Goal: Task Accomplishment & Management: Complete application form

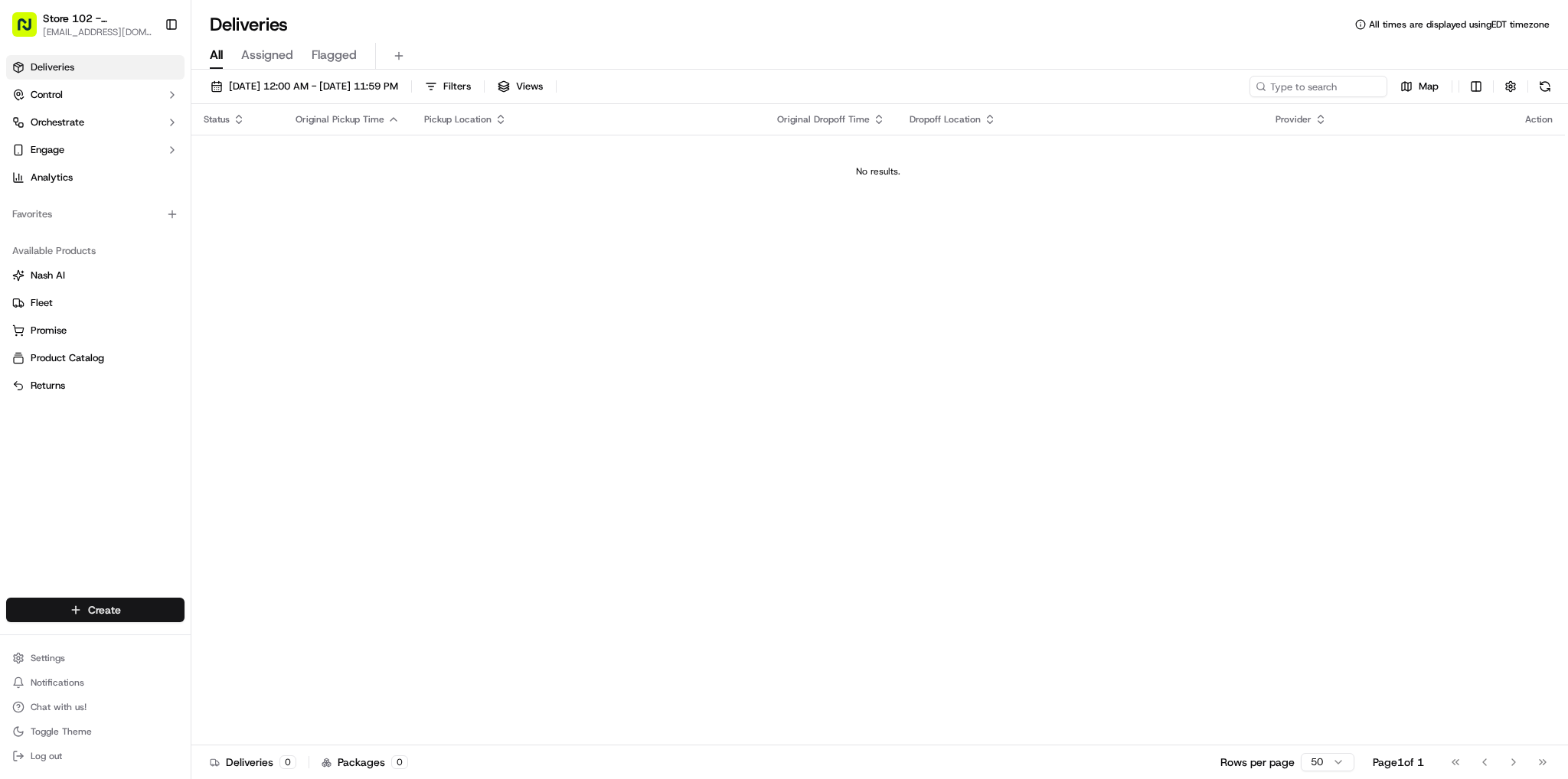
click at [164, 609] on html "Store 102 - [GEOGRAPHIC_DATA] (Just Salad) [EMAIL_ADDRESS][DOMAIN_NAME] Toggle …" at bounding box center [784, 390] width 1568 height 779
click at [203, 634] on icon at bounding box center [206, 638] width 12 height 12
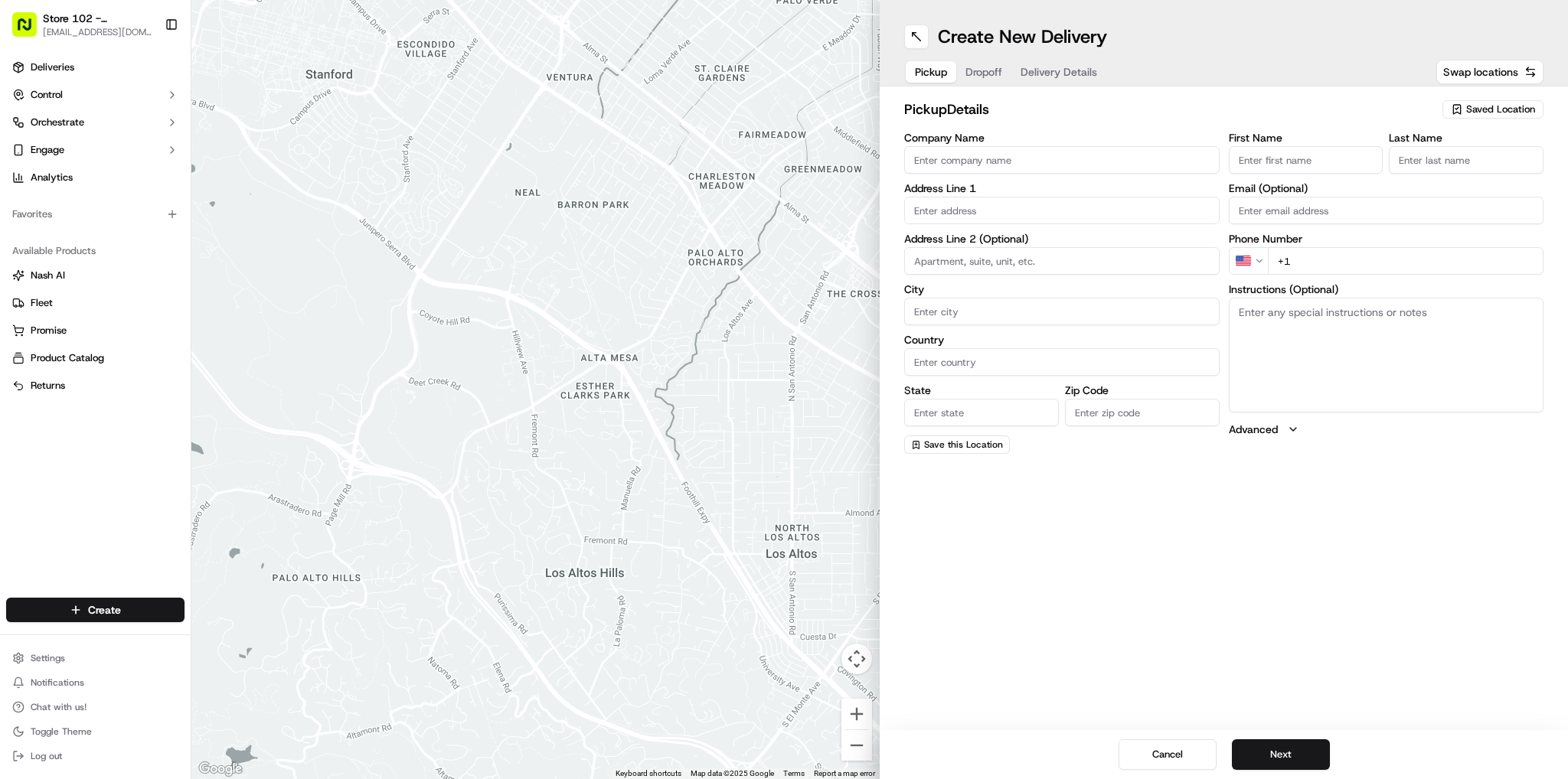
click at [973, 162] on input "Company Name" at bounding box center [1061, 159] width 316 height 27
type input "Just Salad"
type input "[STREET_ADDRESS]"
type input "[GEOGRAPHIC_DATA]"
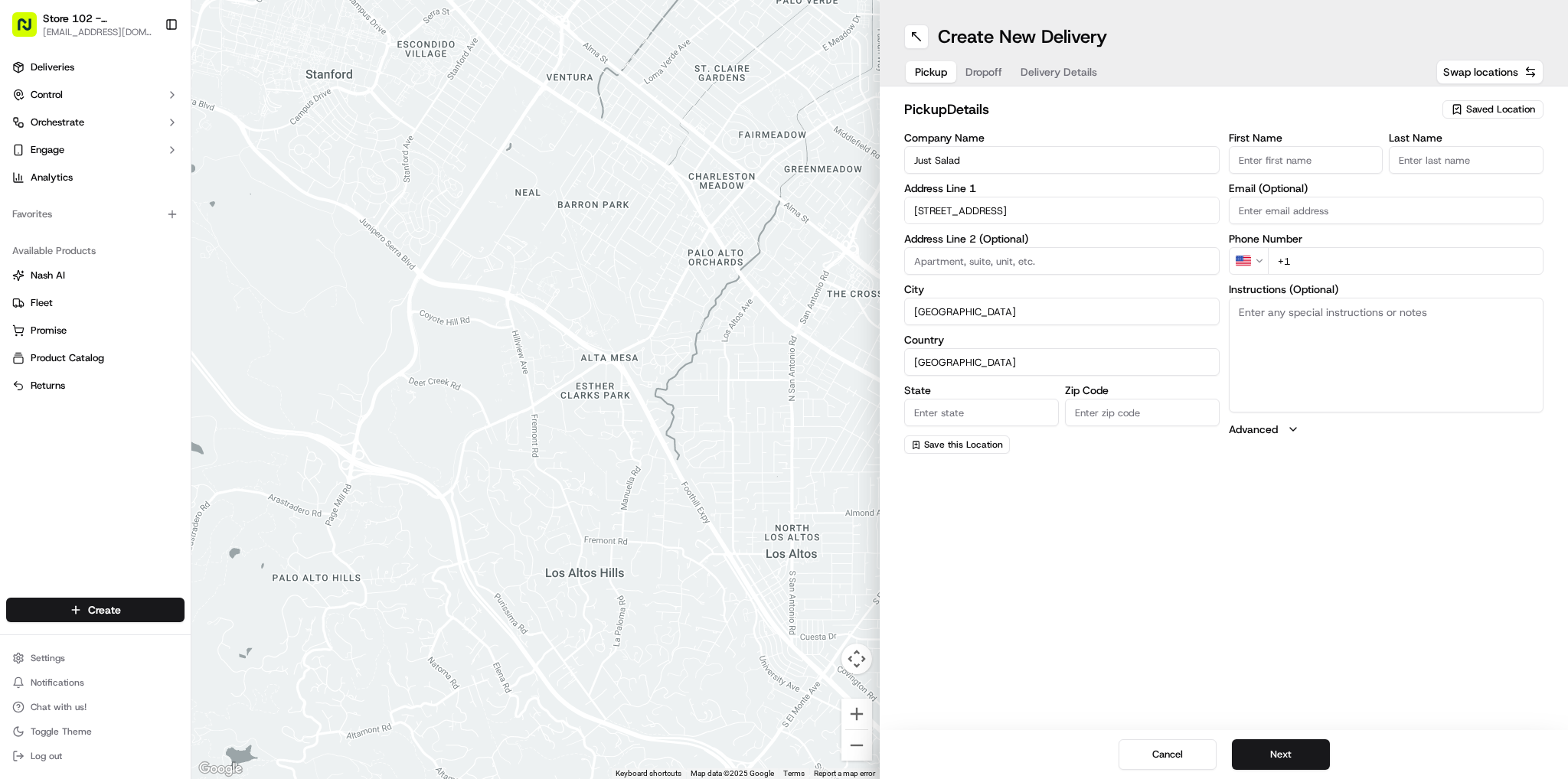
type input "MA"
type input "02110"
type input "abby"
type input "b"
click at [1385, 252] on input "+1" at bounding box center [1405, 261] width 277 height 27
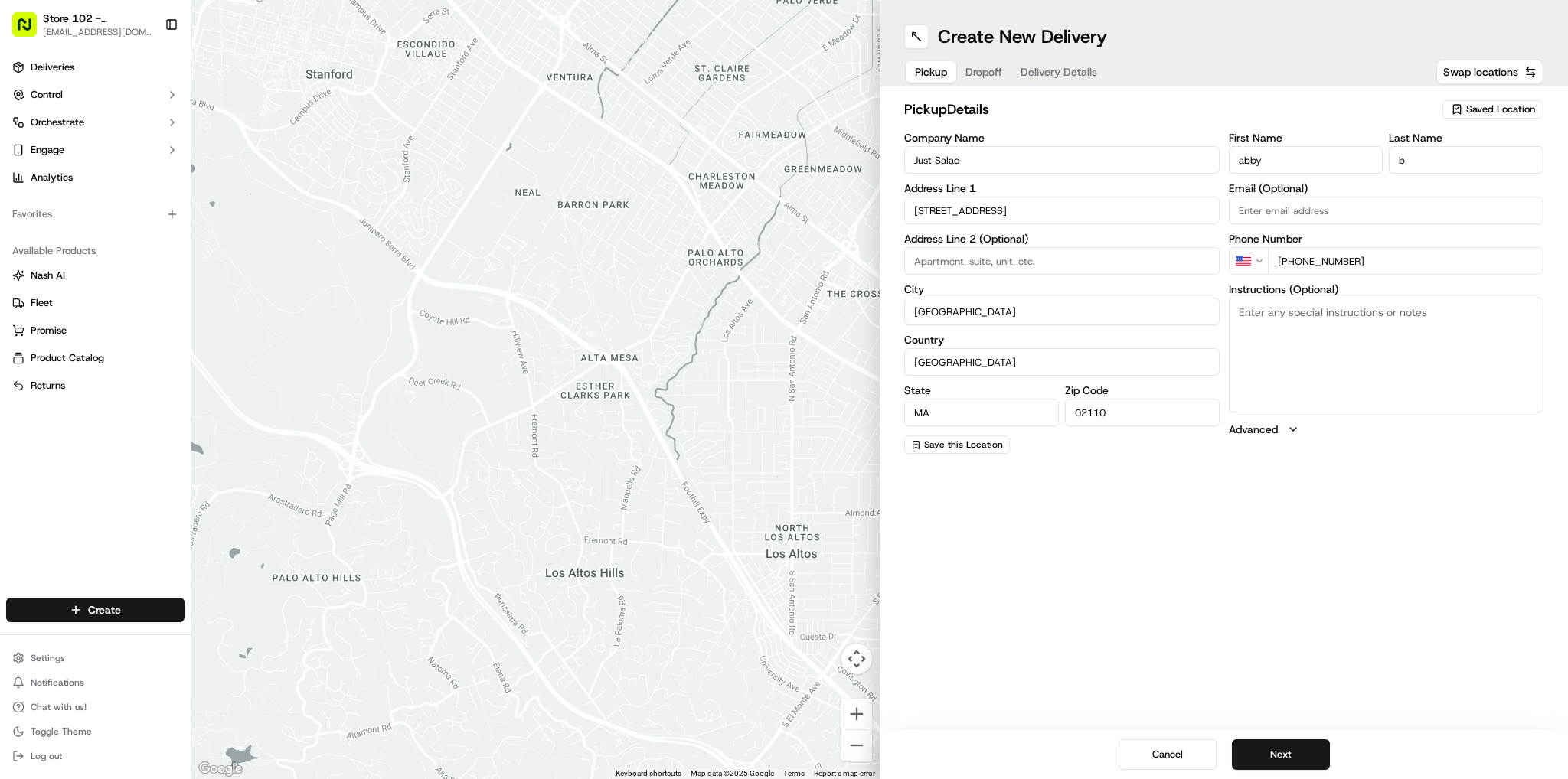
type input "[PHONE_NUMBER]"
drag, startPoint x: 1292, startPoint y: 515, endPoint x: 1246, endPoint y: 500, distance: 48.4
click at [1282, 511] on div "Create New Delivery Pickup Dropoff Delivery Details Swap locations pickup Detai…" at bounding box center [1223, 390] width 688 height 779
click at [1291, 755] on button "Next" at bounding box center [1281, 754] width 98 height 31
click at [1004, 162] on input "Company Name" at bounding box center [1061, 159] width 316 height 27
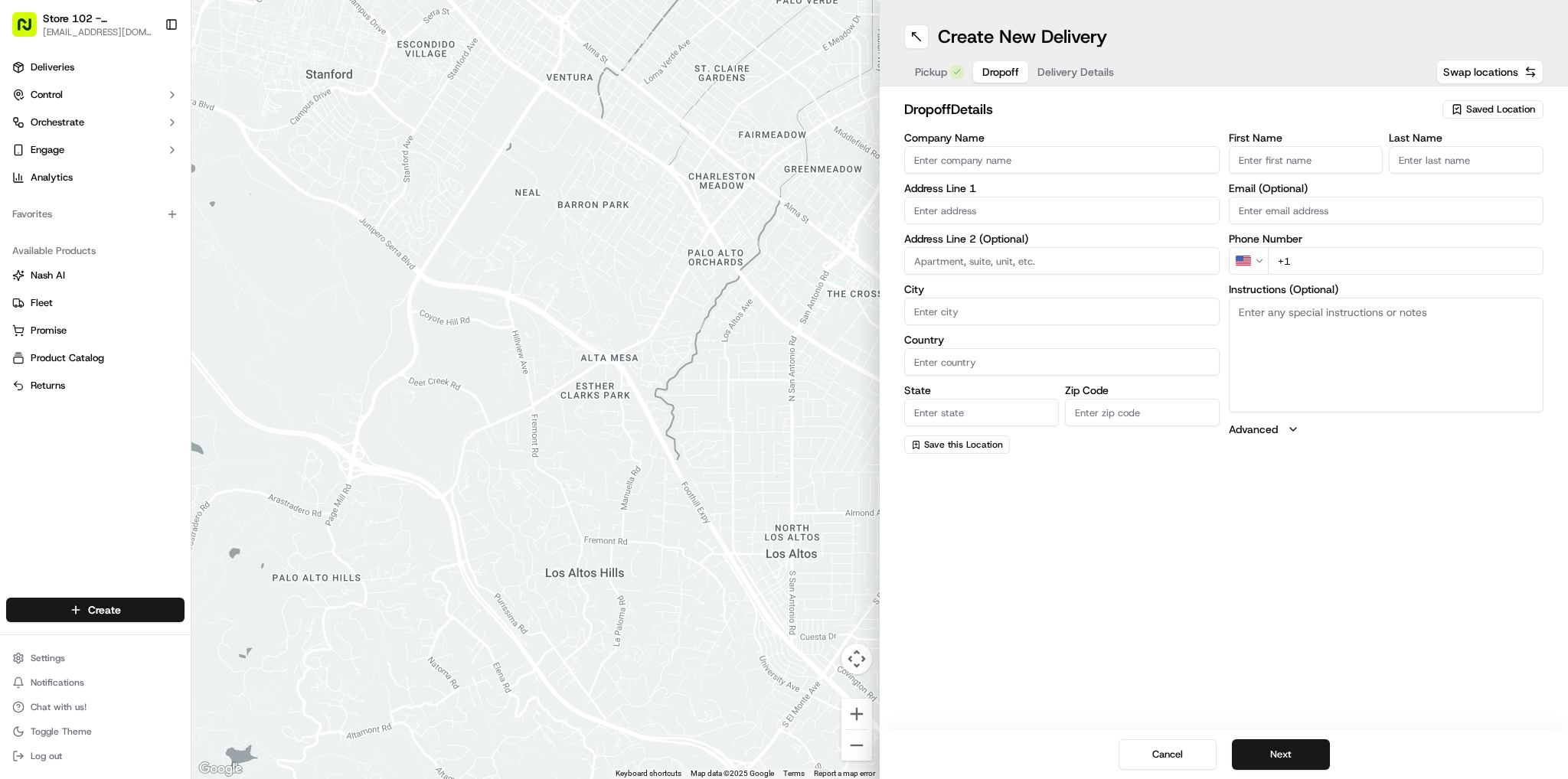
type input "Just Salad - [GEOGRAPHIC_DATA]"
type input "[STREET_ADDRESS][PERSON_NAME]"
type input "[GEOGRAPHIC_DATA]"
type input "MA"
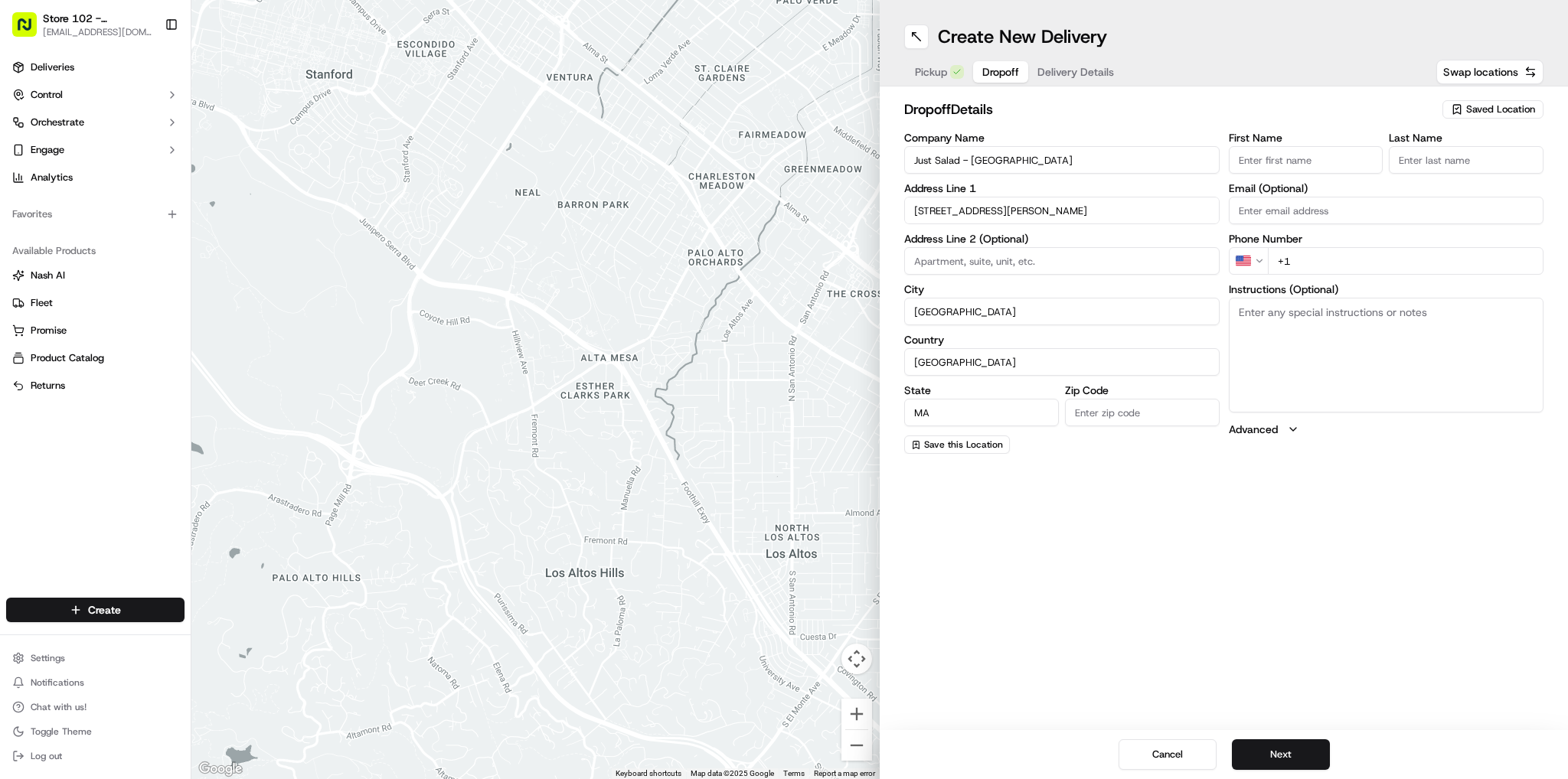
type input "02141"
type input "Sneha"
type input "B"
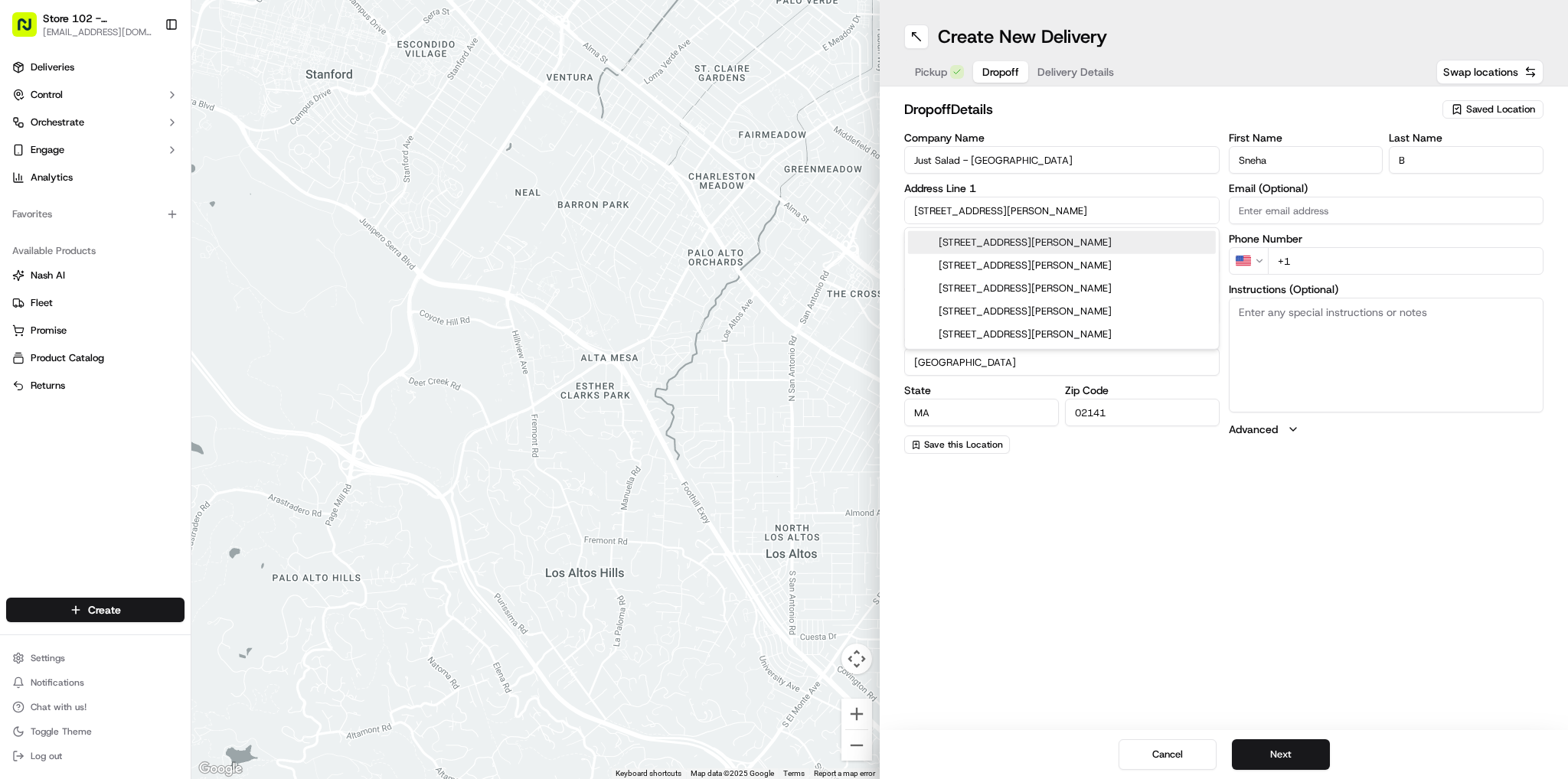
click at [1347, 249] on input "+1" at bounding box center [1405, 261] width 277 height 27
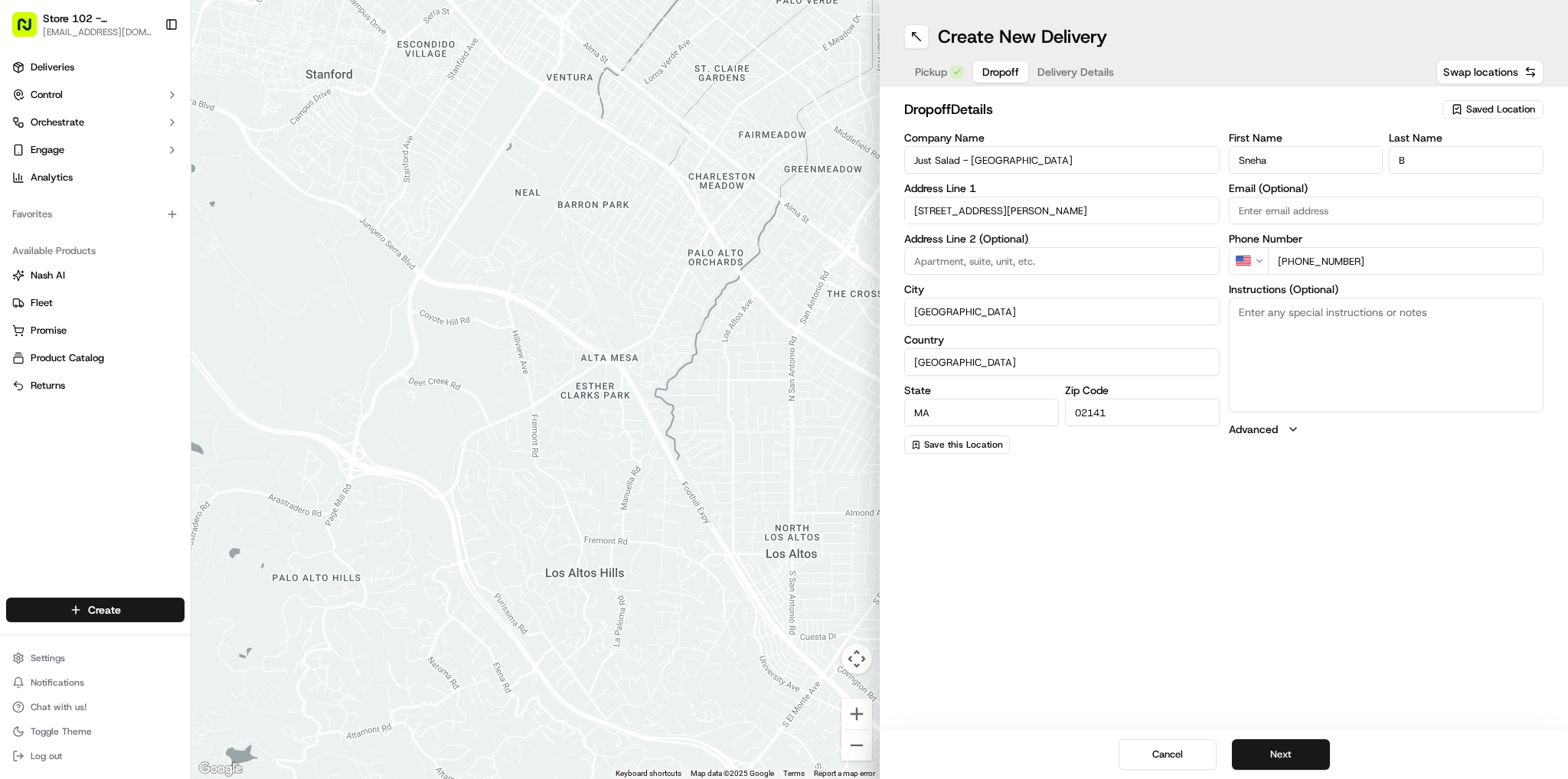
type input "[PHONE_NUMBER]"
click at [1356, 473] on div "Create New Delivery Pickup Dropoff Delivery Details Swap locations dropoff Deta…" at bounding box center [1223, 390] width 688 height 779
drag, startPoint x: 1270, startPoint y: 747, endPoint x: 1250, endPoint y: 712, distance: 40.3
click at [1267, 739] on button "Next" at bounding box center [1281, 754] width 98 height 31
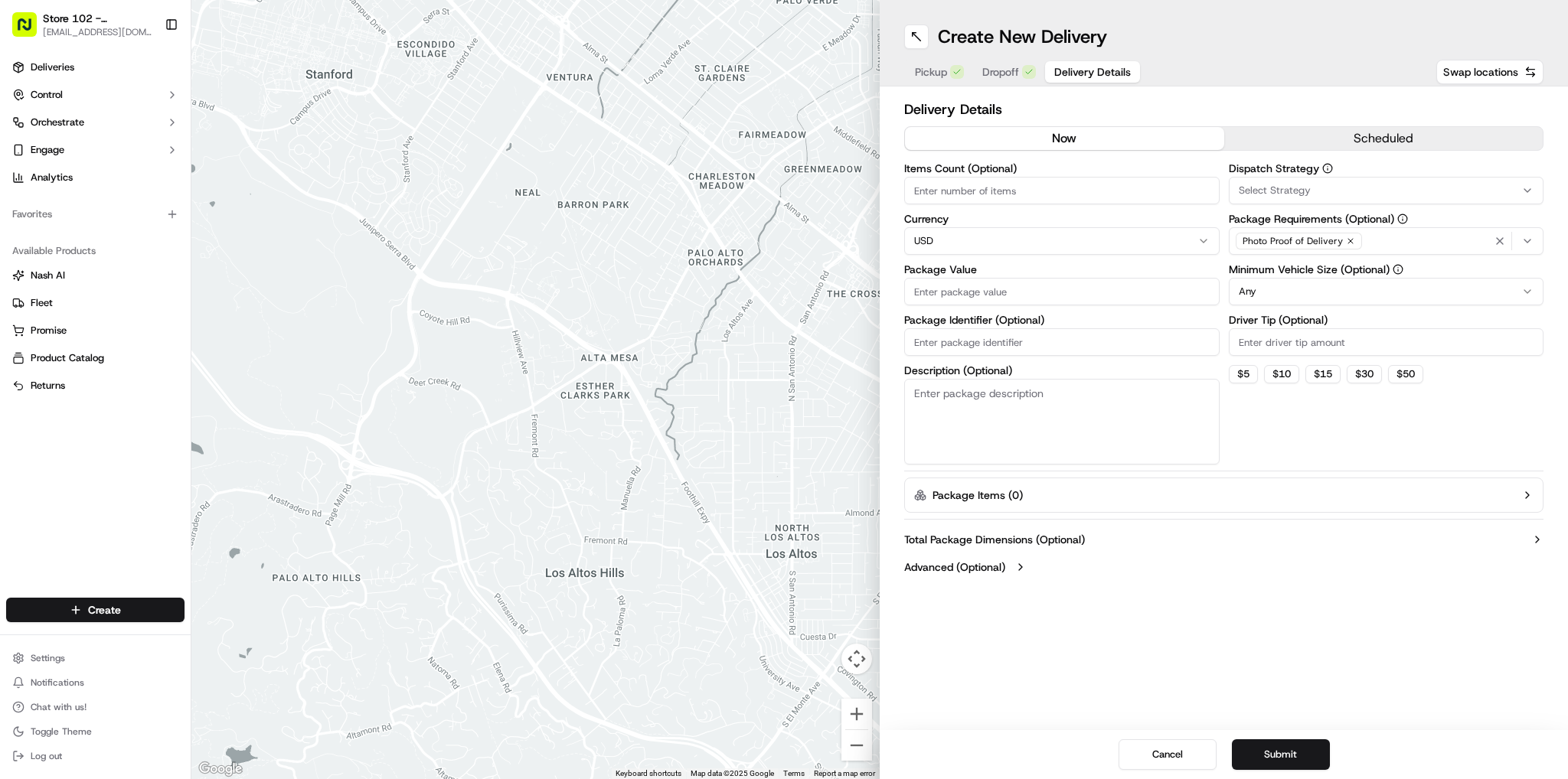
click at [998, 191] on input "Items Count (Optional)" at bounding box center [1061, 190] width 316 height 27
type input "1"
drag, startPoint x: 1002, startPoint y: 298, endPoint x: 991, endPoint y: 291, distance: 13.0
click at [997, 295] on input "Package Value" at bounding box center [1061, 292] width 316 height 27
type input "30"
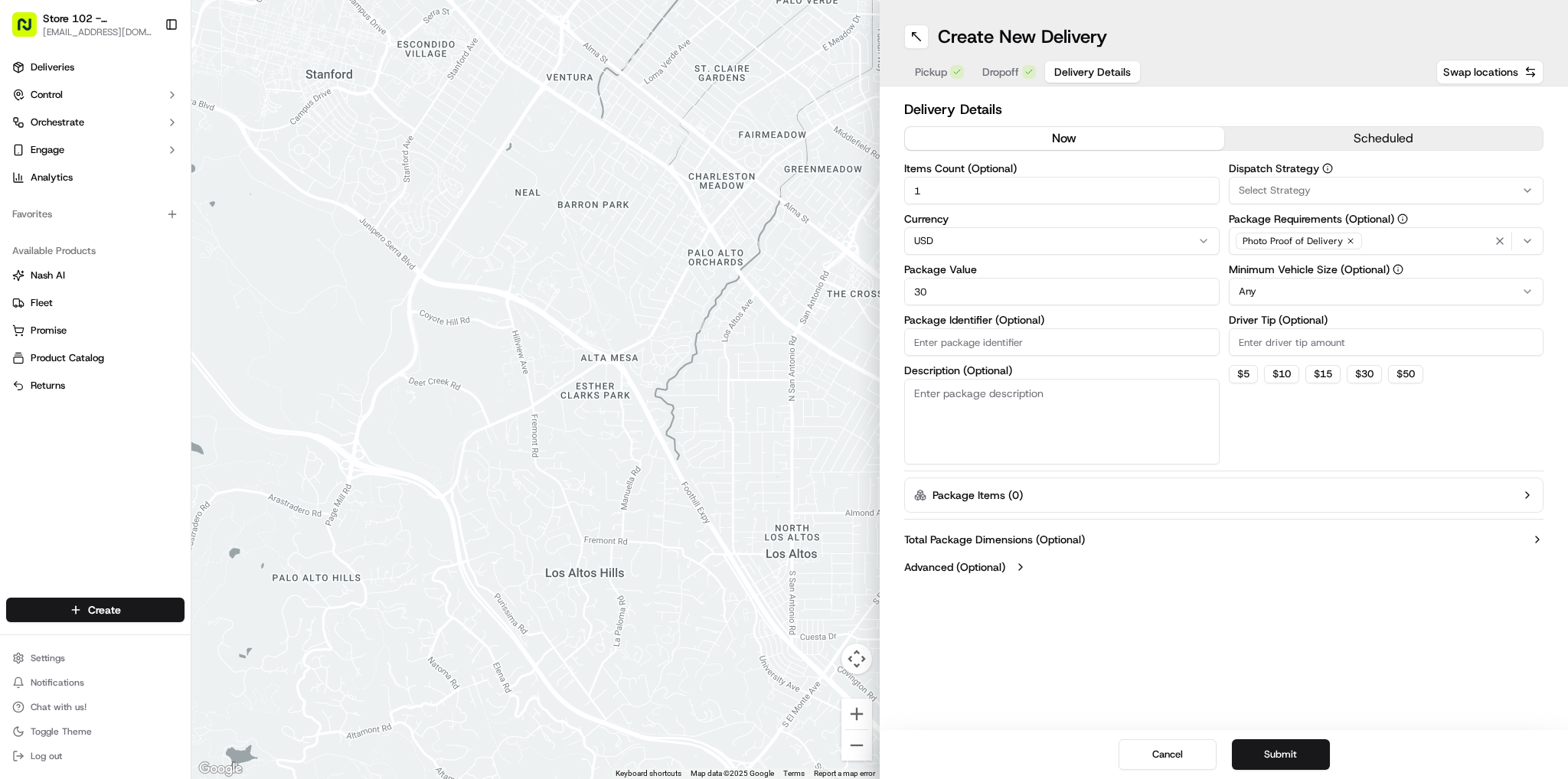
click at [1281, 432] on div "Dispatch Strategy Select Strategy Package Requirements (Optional) Photo Proof o…" at bounding box center [1386, 313] width 316 height 301
click at [1520, 238] on div "button" at bounding box center [1515, 241] width 48 height 18
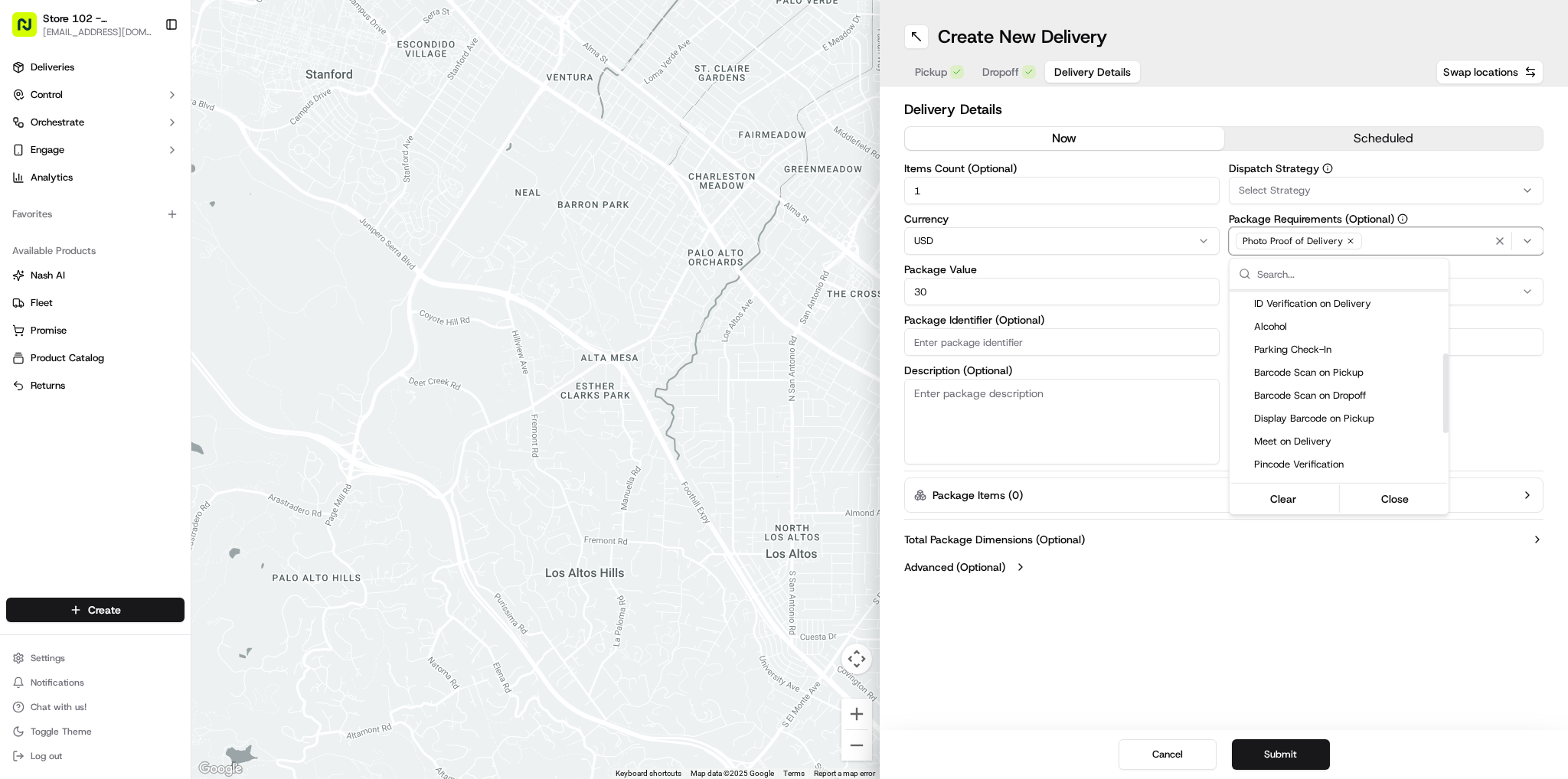
scroll to position [153, 0]
click at [1280, 441] on span "Pincode Verification" at bounding box center [1348, 447] width 189 height 14
click at [1265, 577] on html "Store 102 - [GEOGRAPHIC_DATA] (Just Salad) [EMAIL_ADDRESS][DOMAIN_NAME] Toggle …" at bounding box center [784, 390] width 1568 height 779
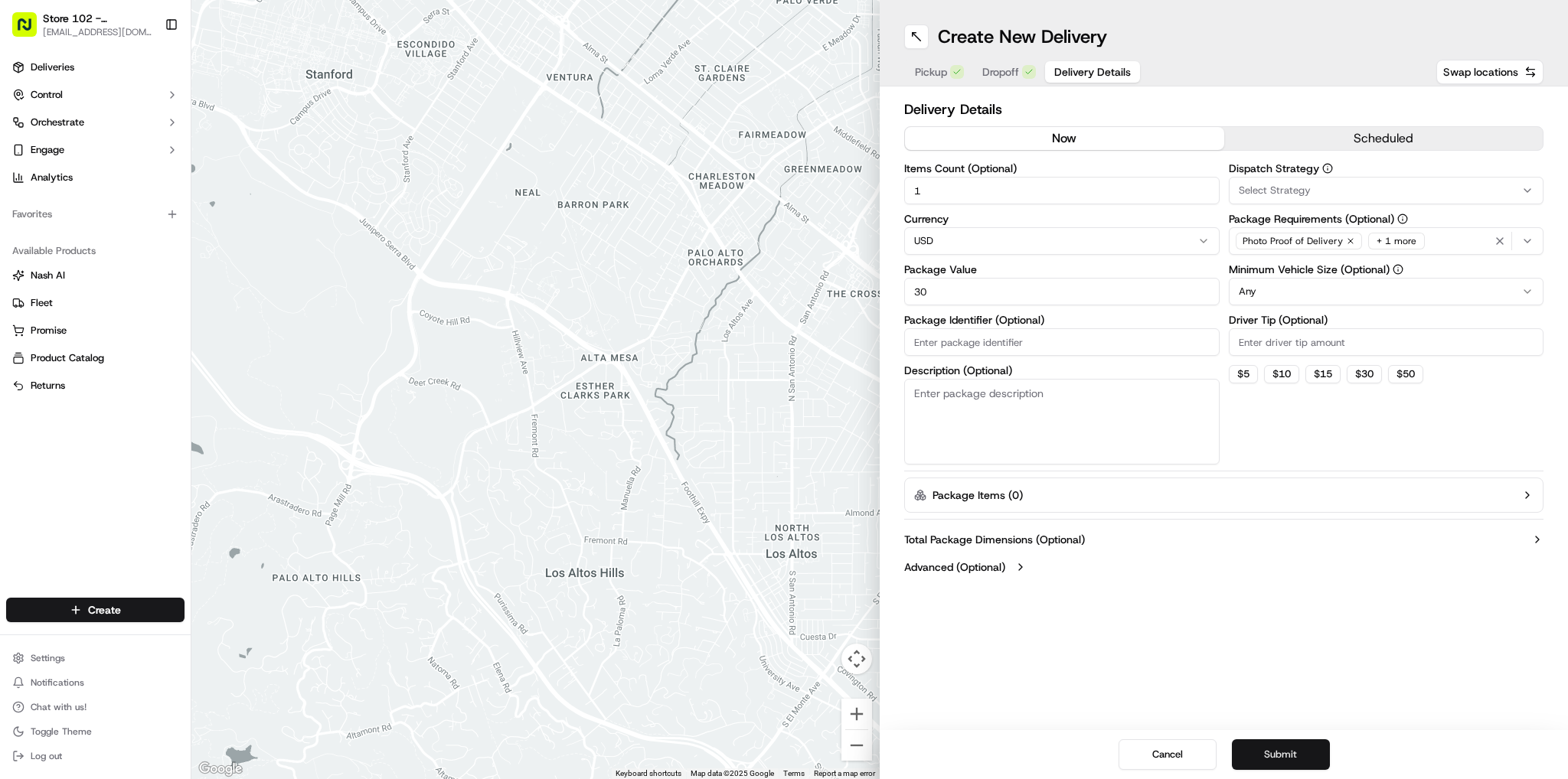
click at [1265, 747] on button "Submit" at bounding box center [1281, 754] width 98 height 31
